Goal: Task Accomplishment & Management: Use online tool/utility

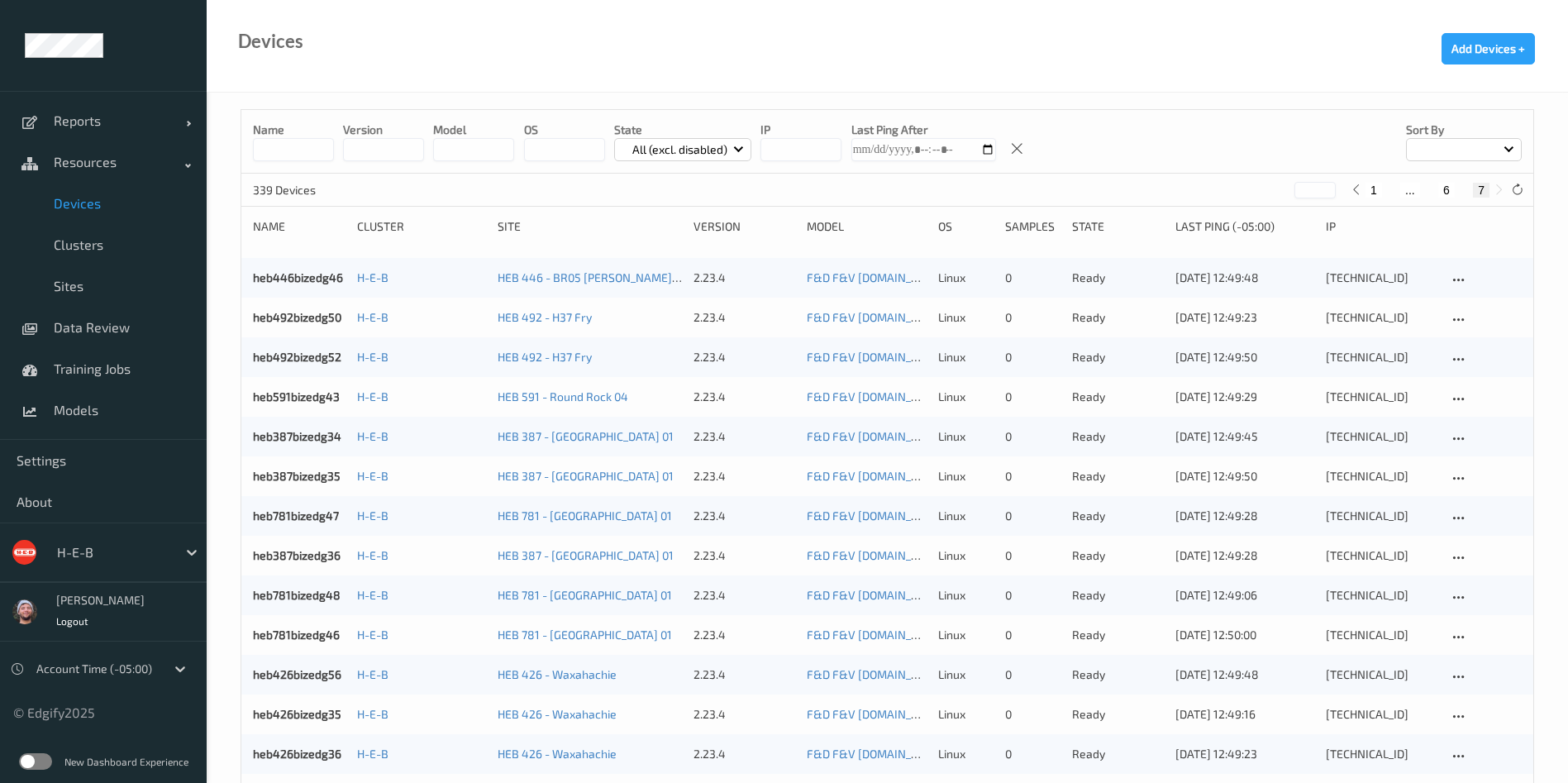
scroll to position [1057, 0]
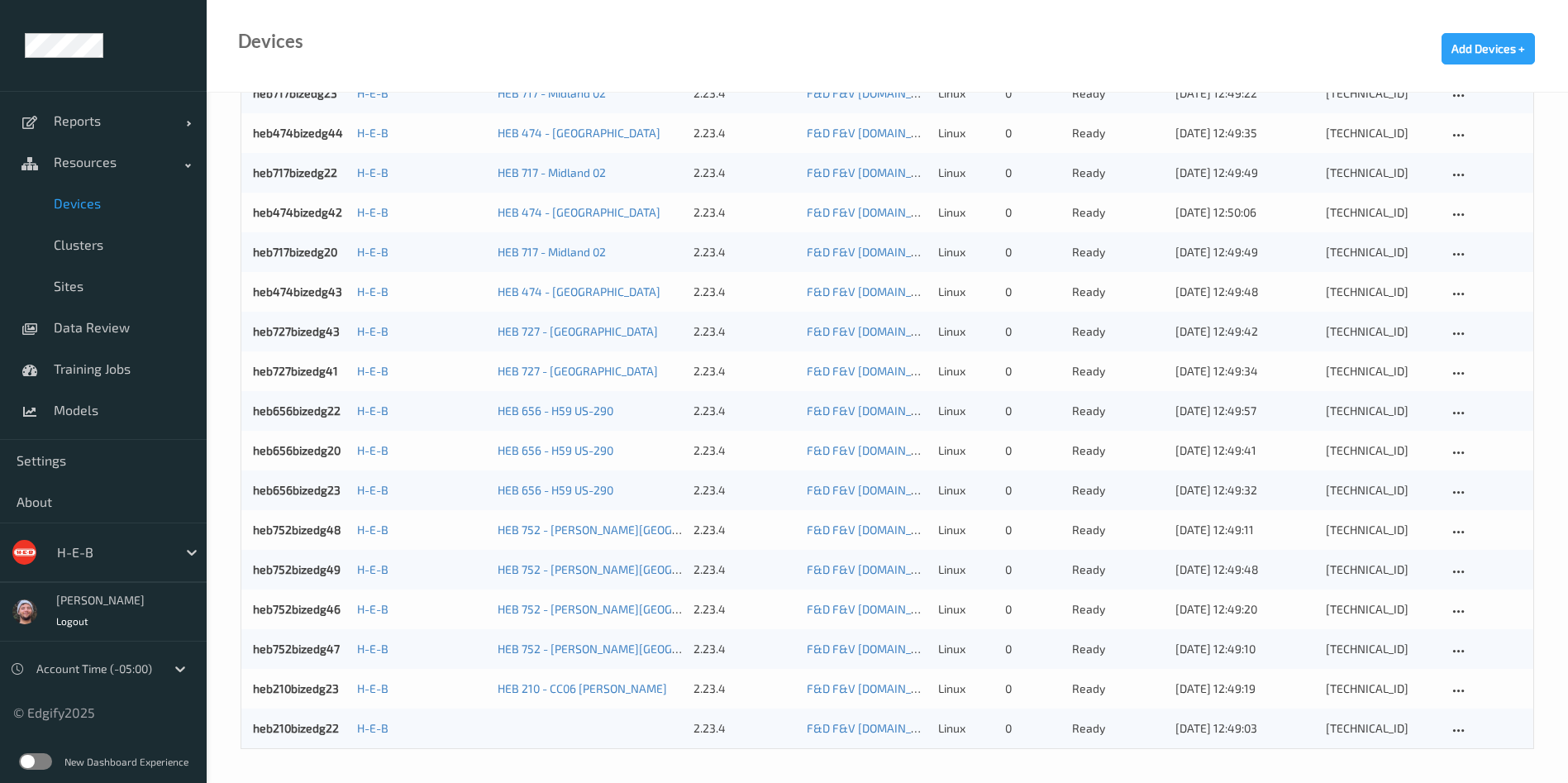
click at [104, 220] on link "Devices" at bounding box center [103, 203] width 207 height 41
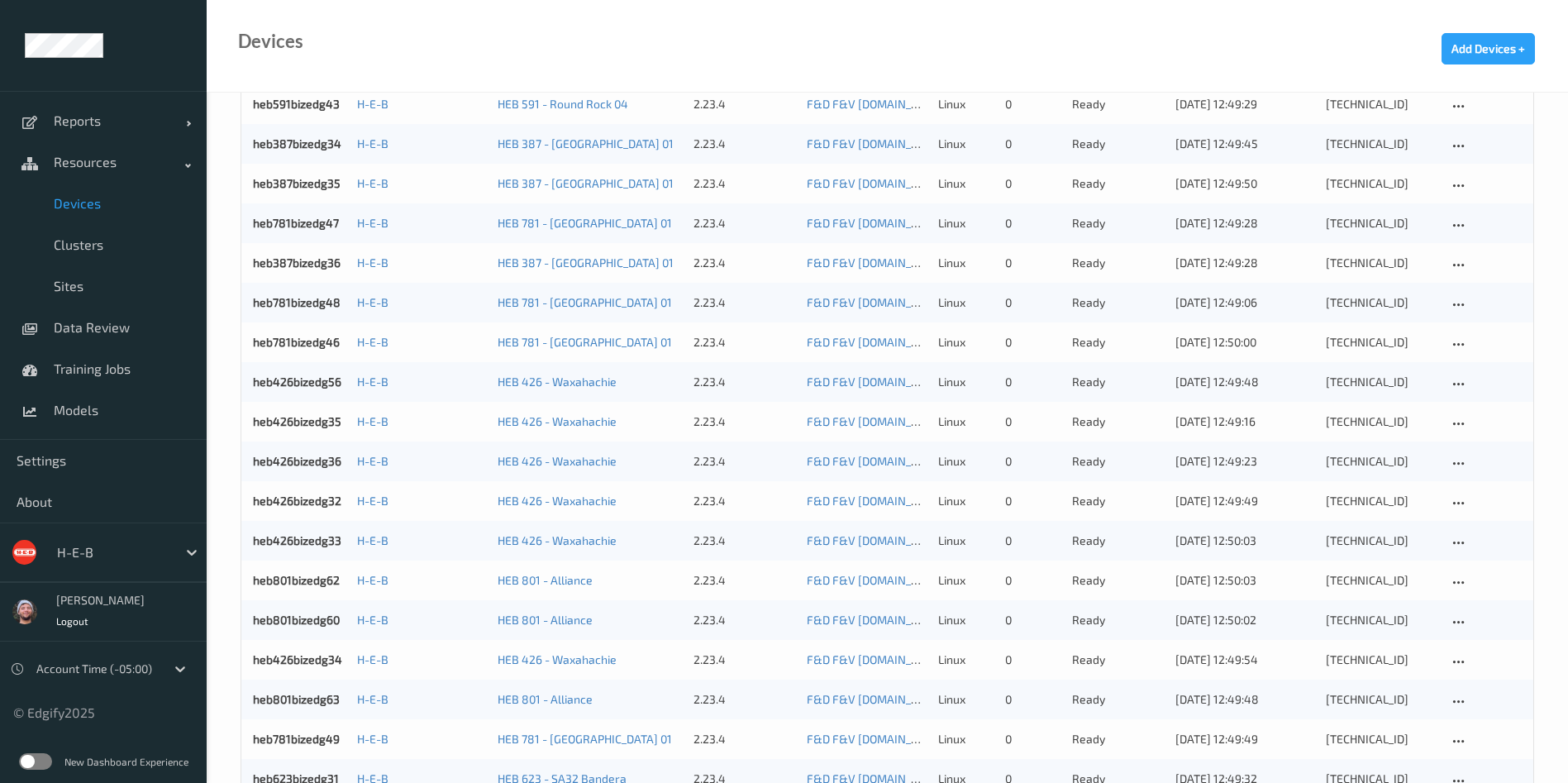
scroll to position [0, 0]
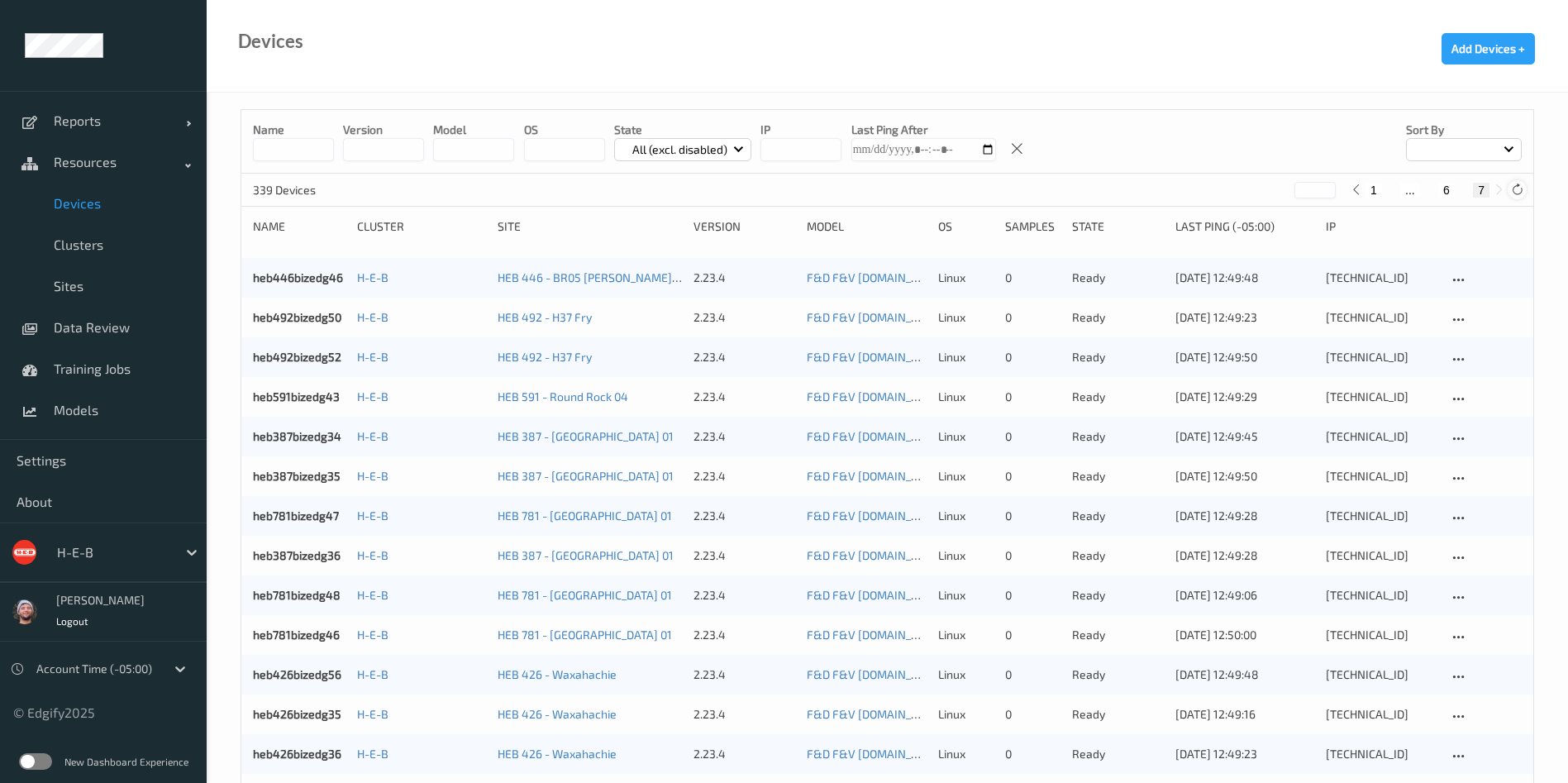
click at [1520, 186] on icon at bounding box center [1517, 189] width 13 height 13
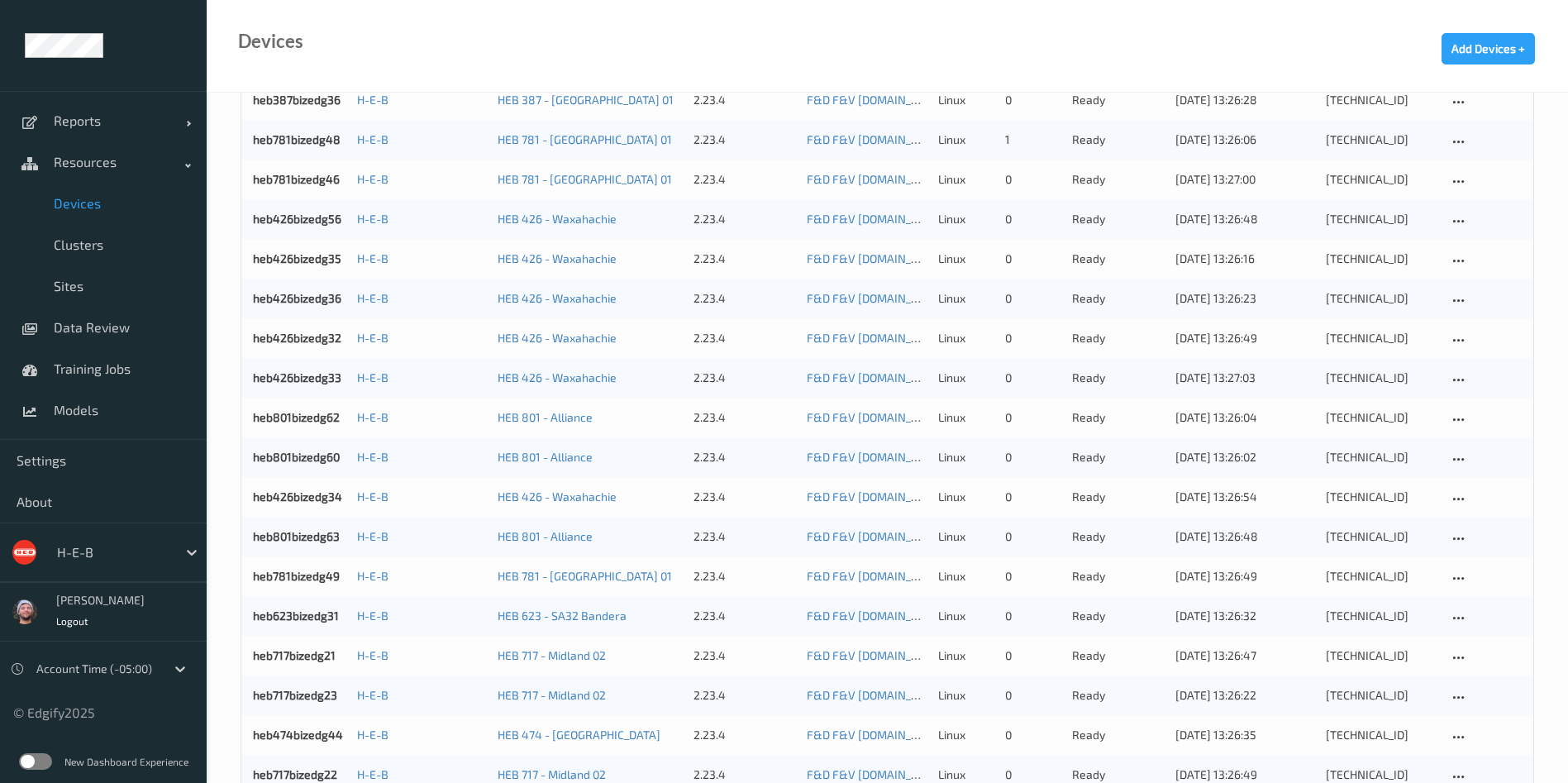
scroll to position [1057, 0]
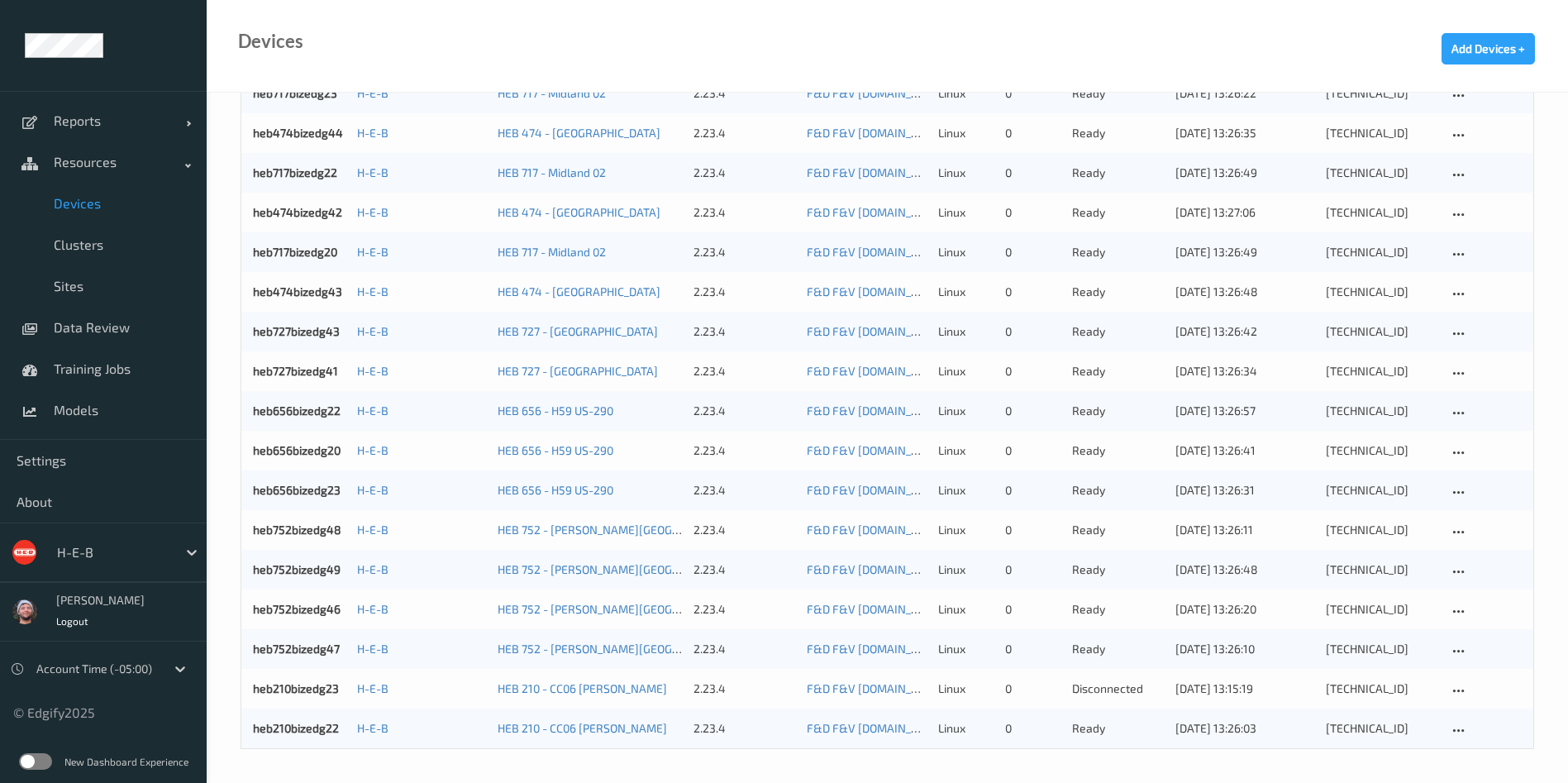
click at [824, 716] on div "heb210bizedg22 H-E-B HEB 210 - CC06 [PERSON_NAME] 2.23.4 F&D F&V [DOMAIN_NAME] …" at bounding box center [887, 728] width 1292 height 39
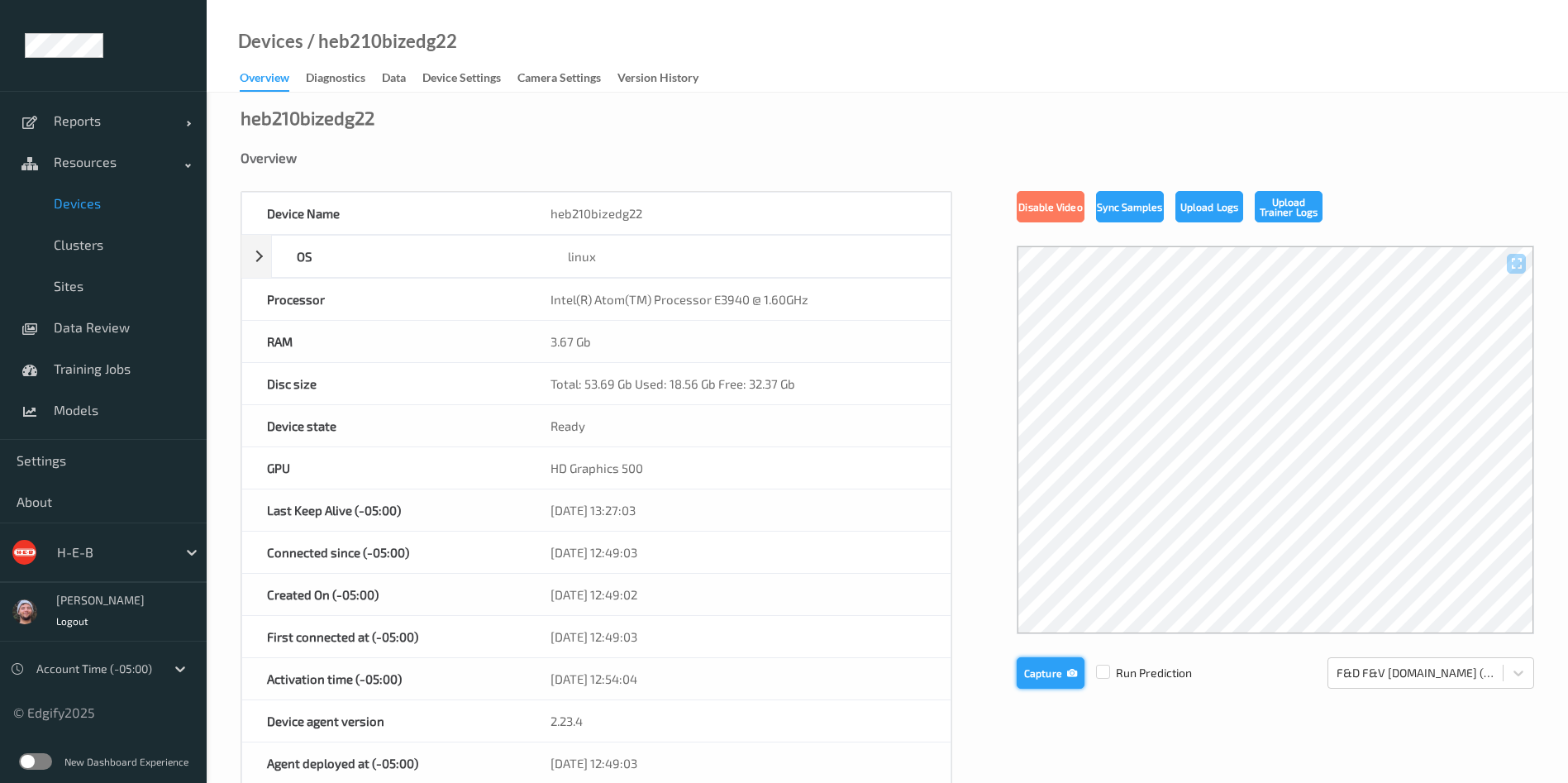
click at [1060, 679] on button "Capture" at bounding box center [1050, 673] width 68 height 31
click at [1105, 664] on label at bounding box center [1102, 664] width 14 height 0
click at [1077, 678] on button "Capture" at bounding box center [1050, 673] width 68 height 31
click at [119, 417] on span "Models" at bounding box center [122, 410] width 136 height 17
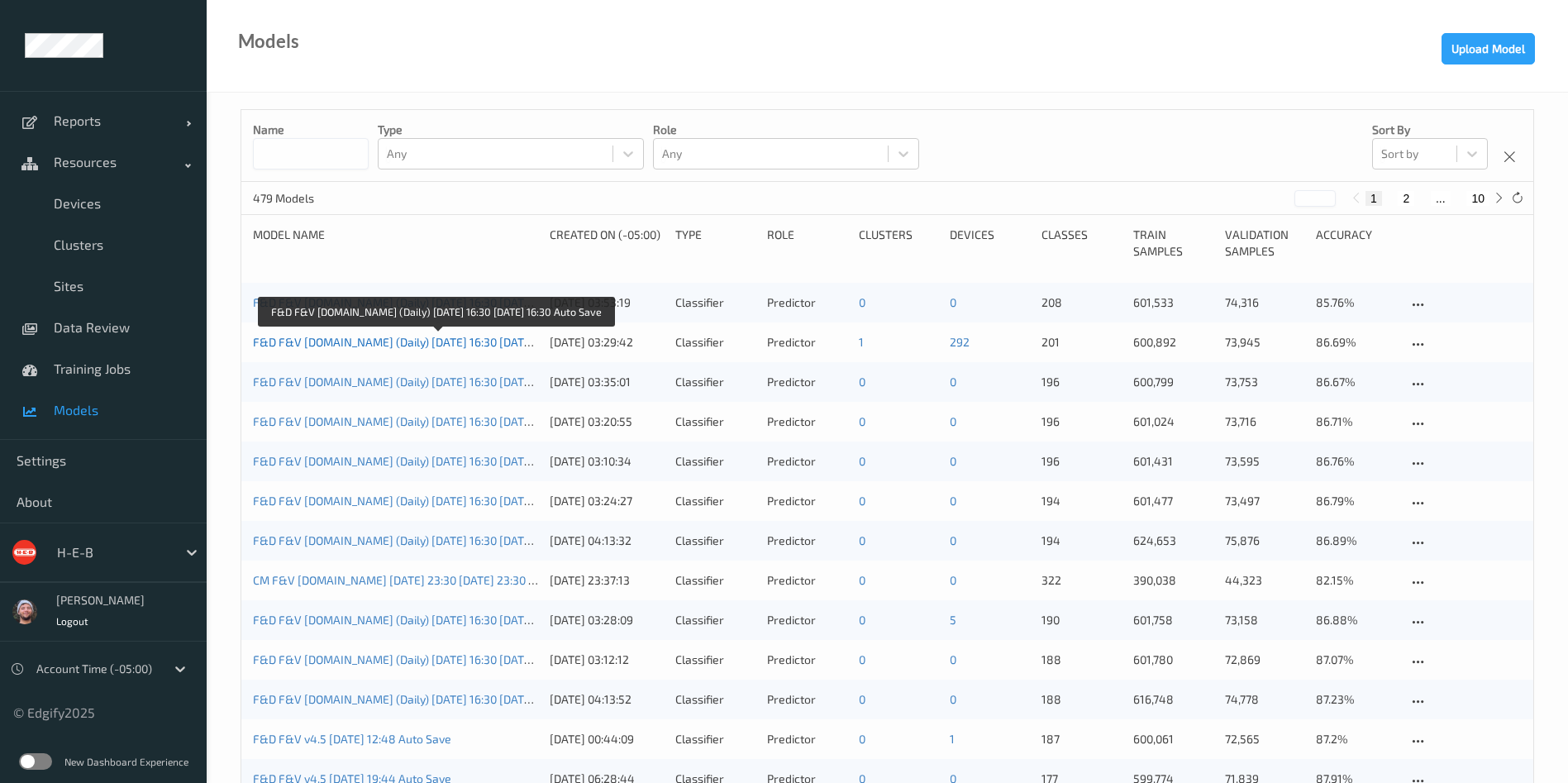
click at [439, 338] on link "F&D F&V [DOMAIN_NAME] (Daily) [DATE] 16:30 [DATE] 16:30 Auto Save" at bounding box center [436, 342] width 368 height 14
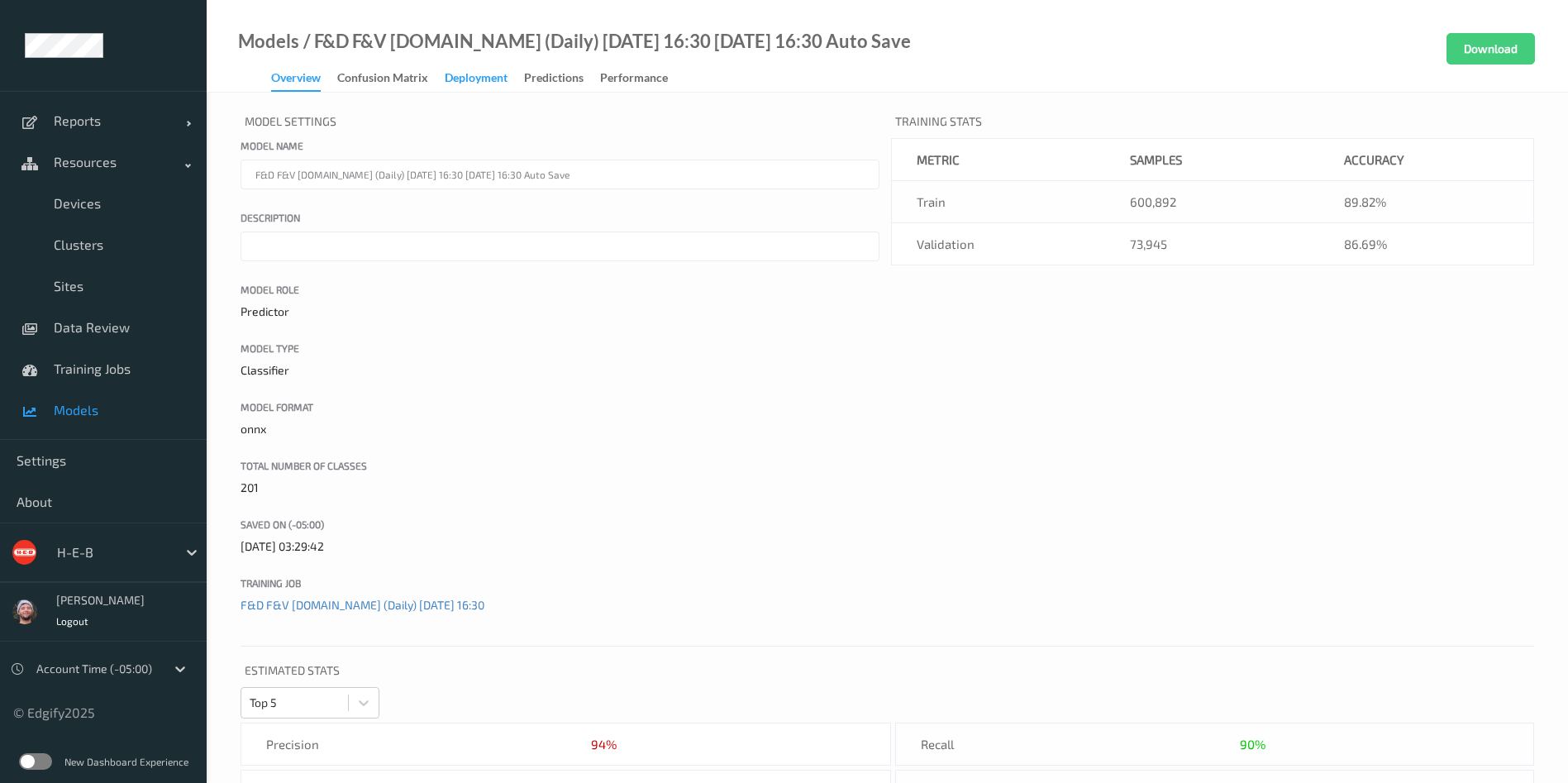
click at [477, 70] on div "Deployment" at bounding box center [476, 79] width 63 height 21
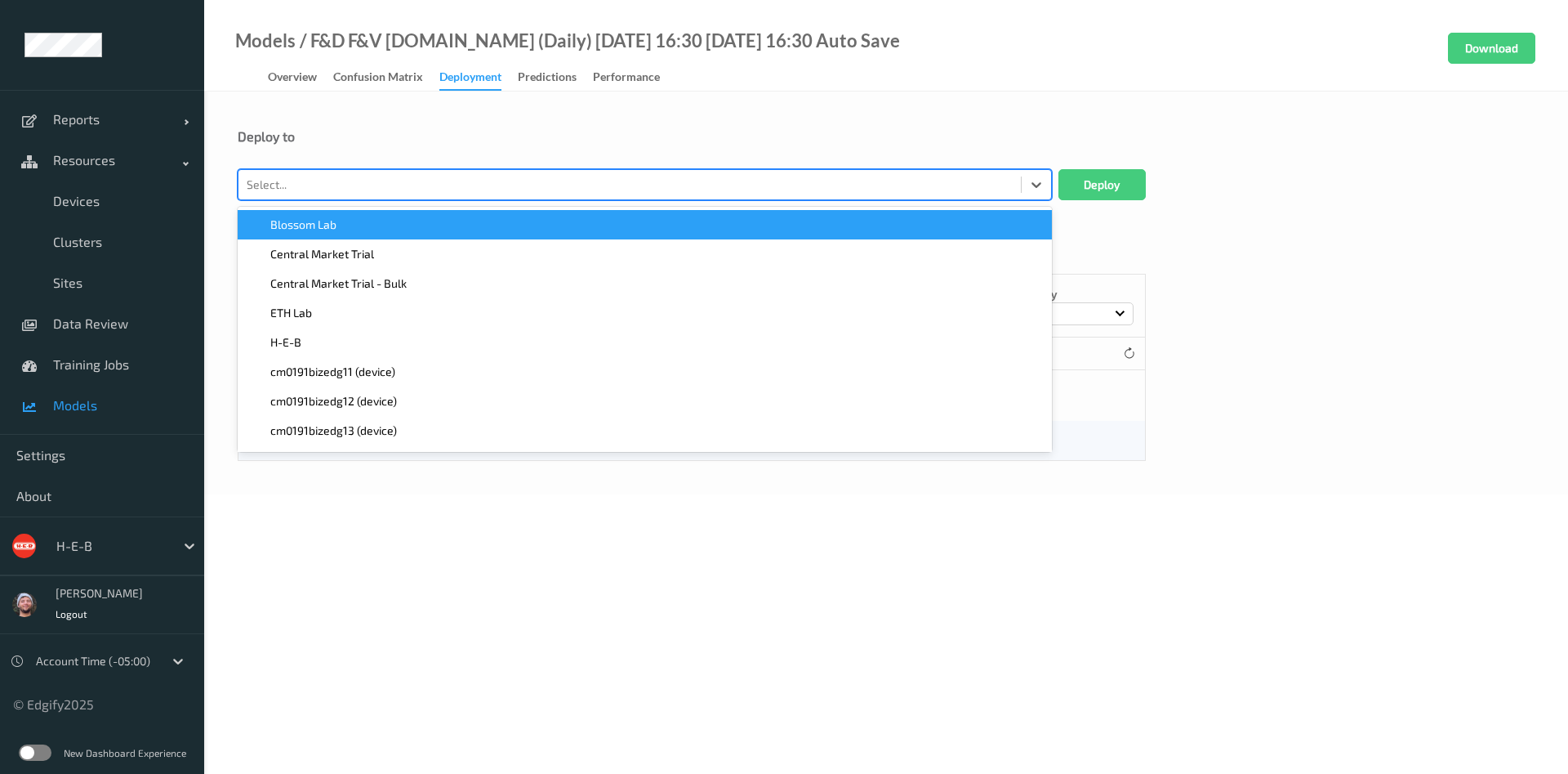
click at [411, 187] on div at bounding box center [630, 185] width 766 height 19
type input "210"
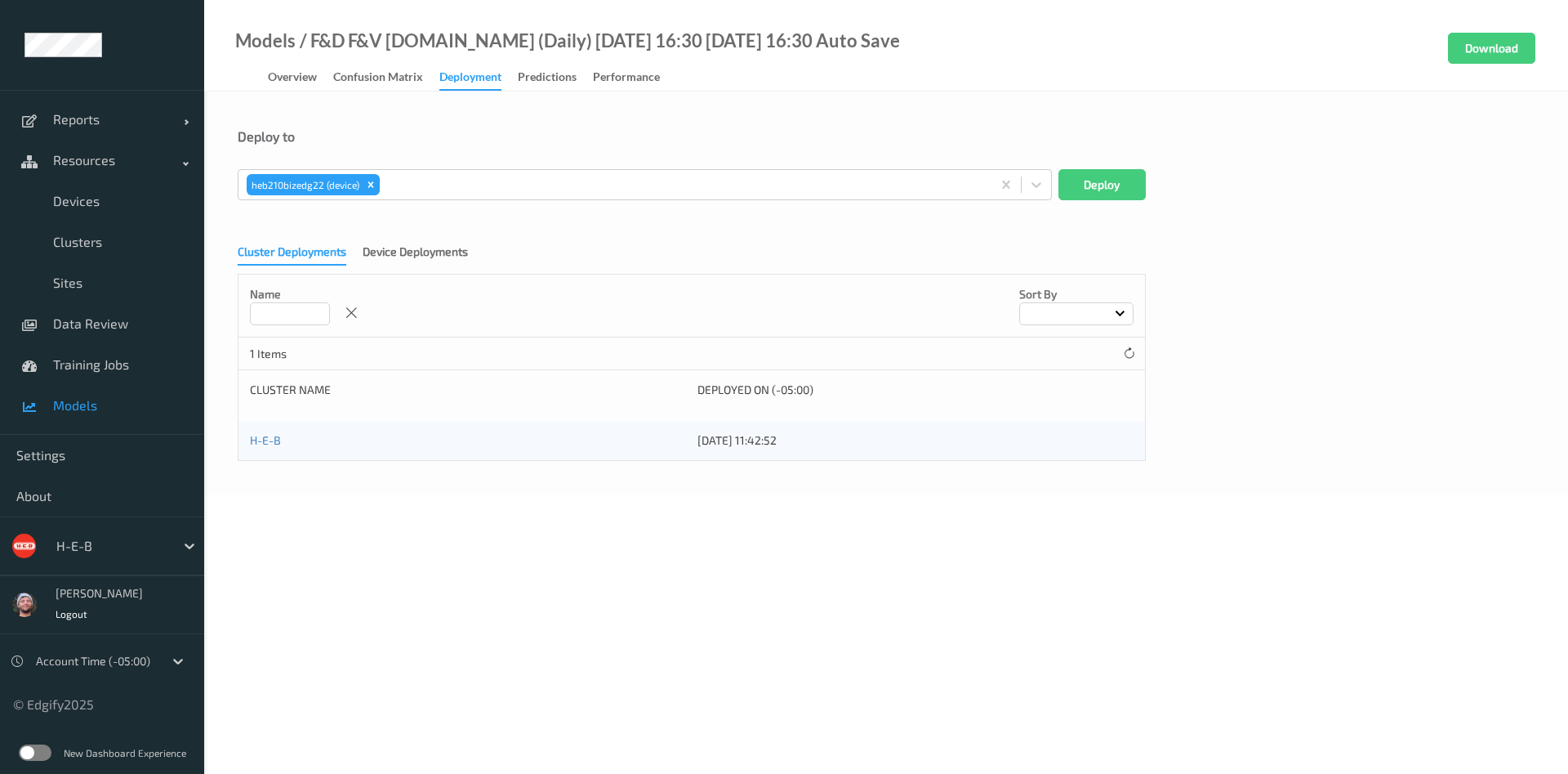
click at [1079, 164] on div "Deploy to" at bounding box center [885, 148] width 1297 height 41
click at [1091, 185] on button "Deploy" at bounding box center [1102, 185] width 87 height 31
